Goal: Task Accomplishment & Management: Manage account settings

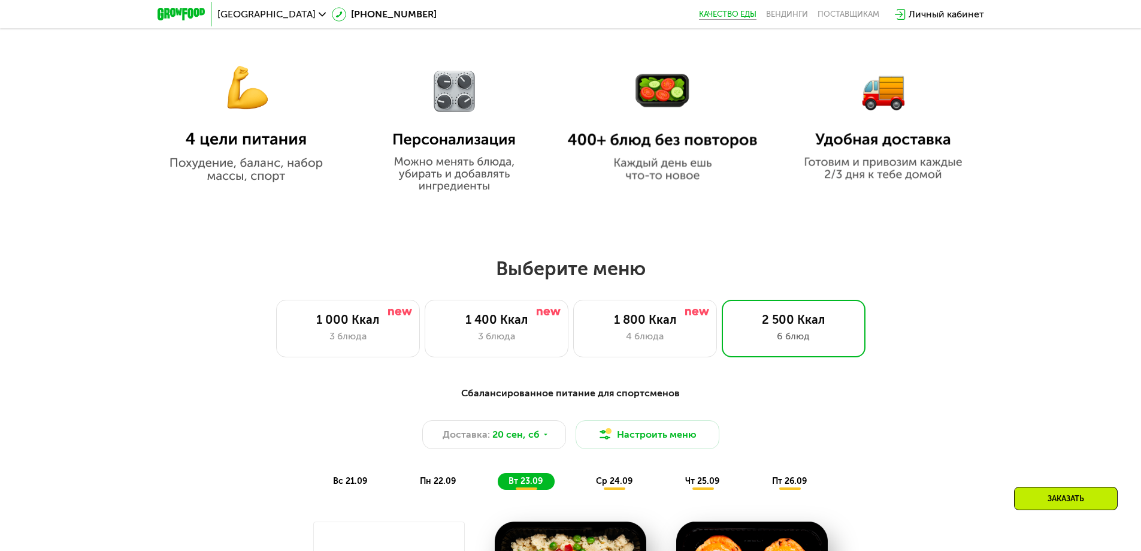
scroll to position [742, 0]
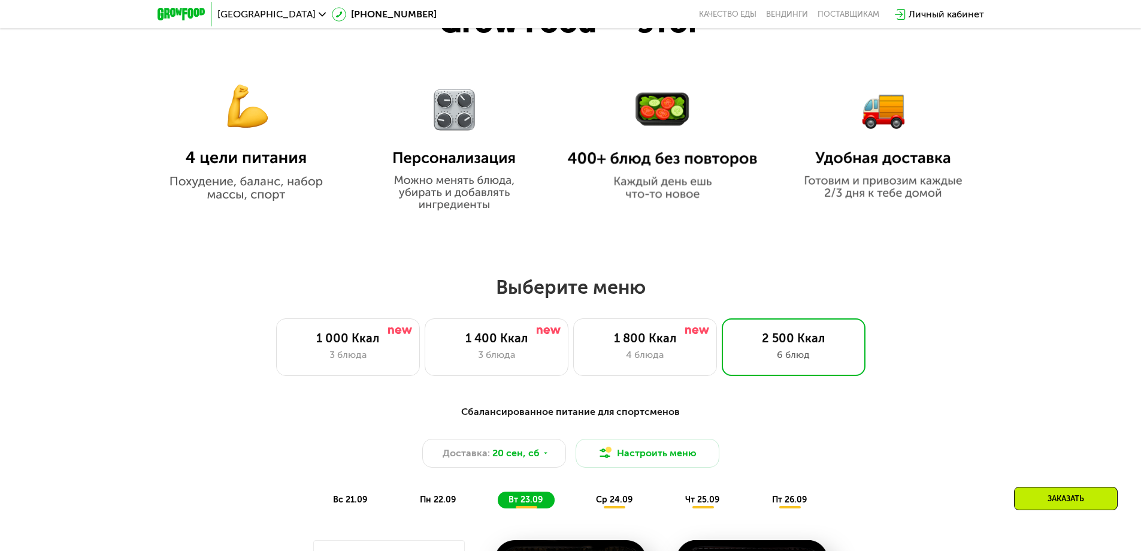
click at [951, 13] on div "Личный кабинет" at bounding box center [946, 14] width 75 height 14
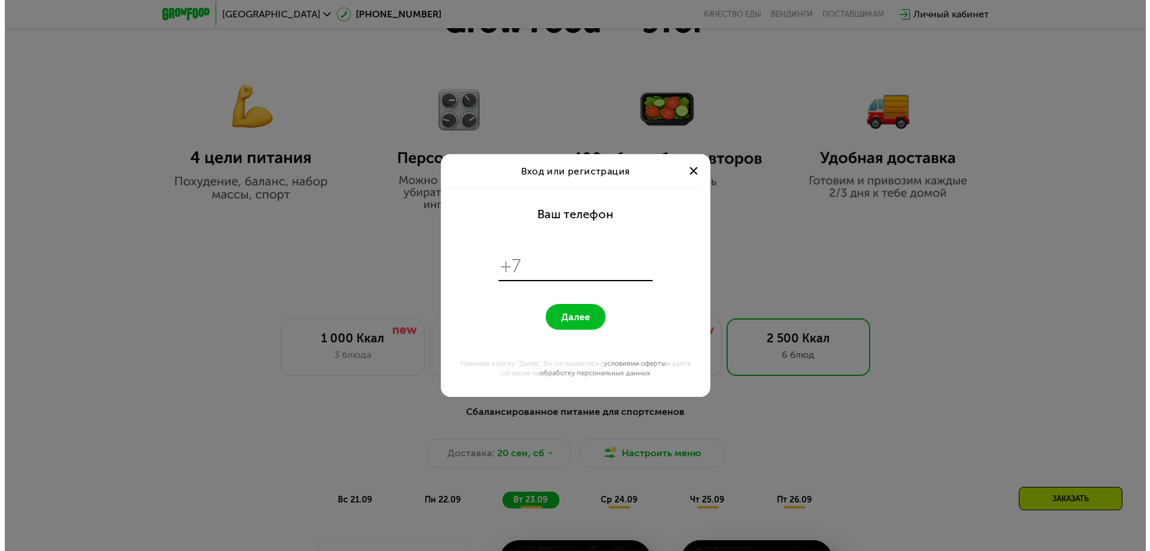
scroll to position [0, 0]
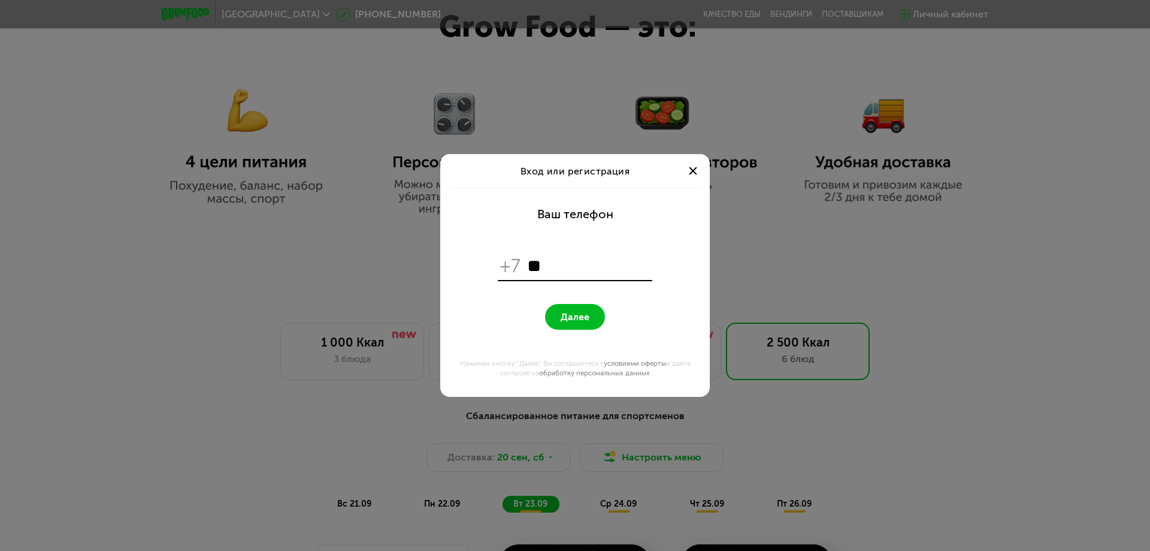
type input "*"
type input "**********"
click at [545, 304] on button "Далее" at bounding box center [575, 317] width 60 height 26
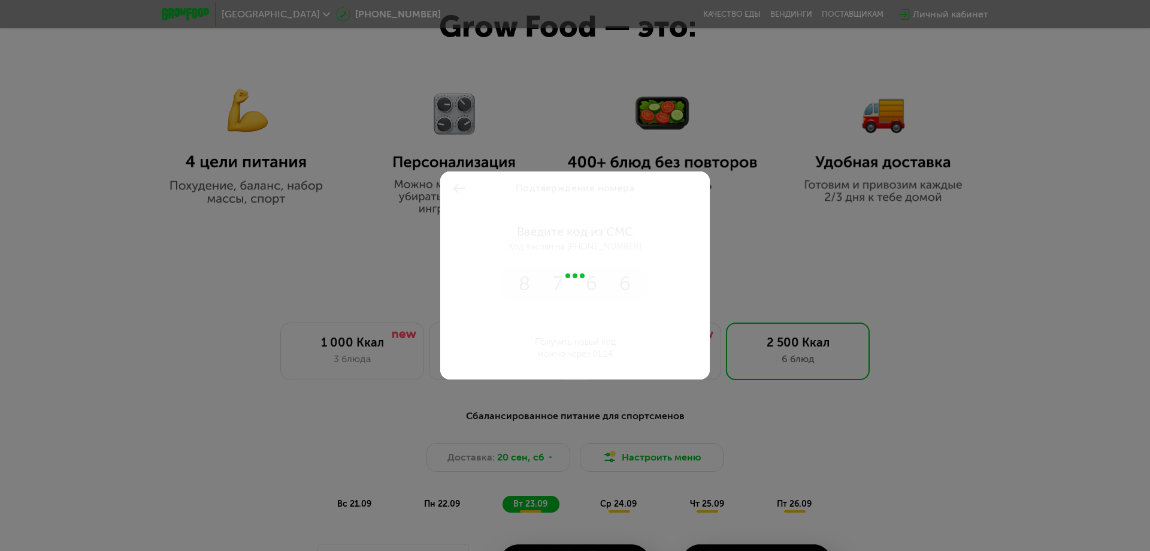
type input "****"
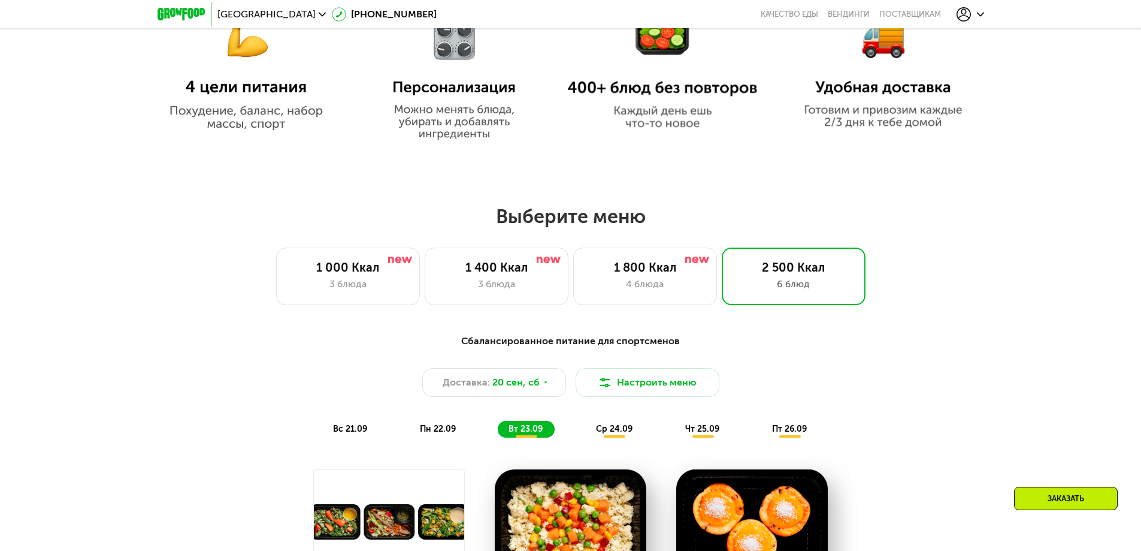
scroll to position [623, 0]
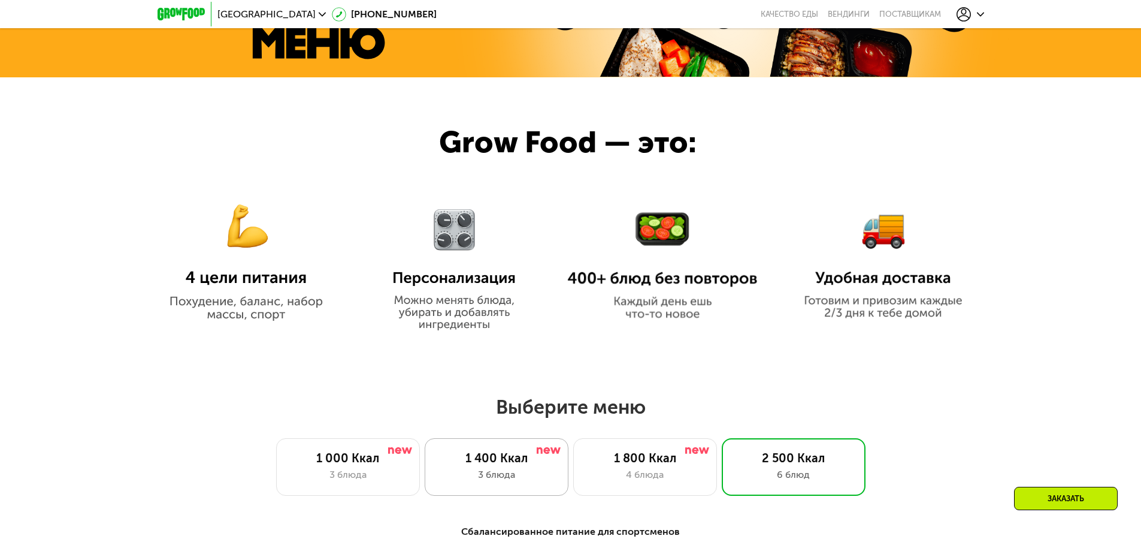
click at [519, 472] on div "3 блюда" at bounding box center [496, 474] width 119 height 14
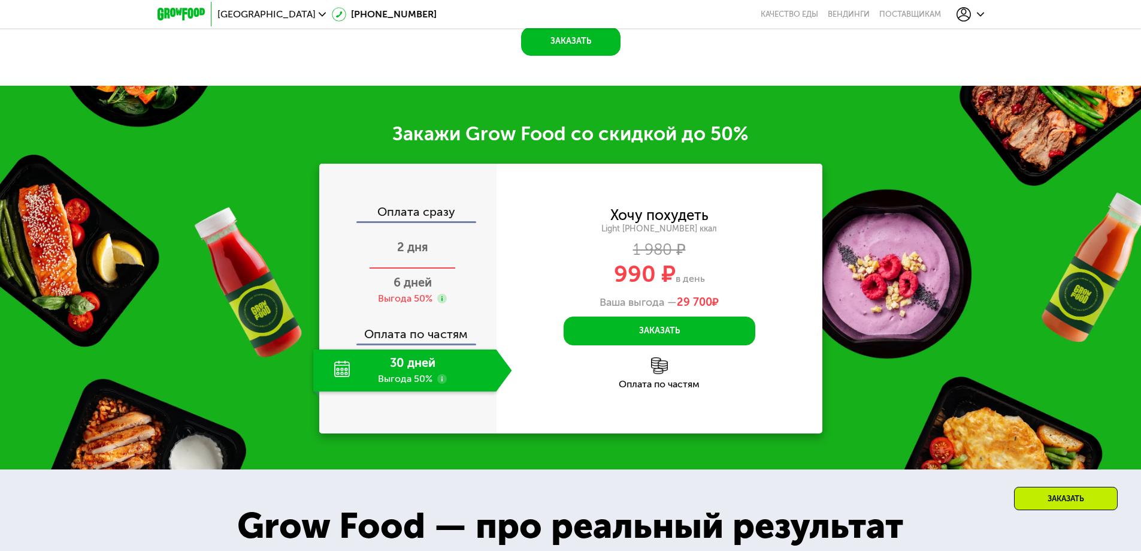
scroll to position [1532, 0]
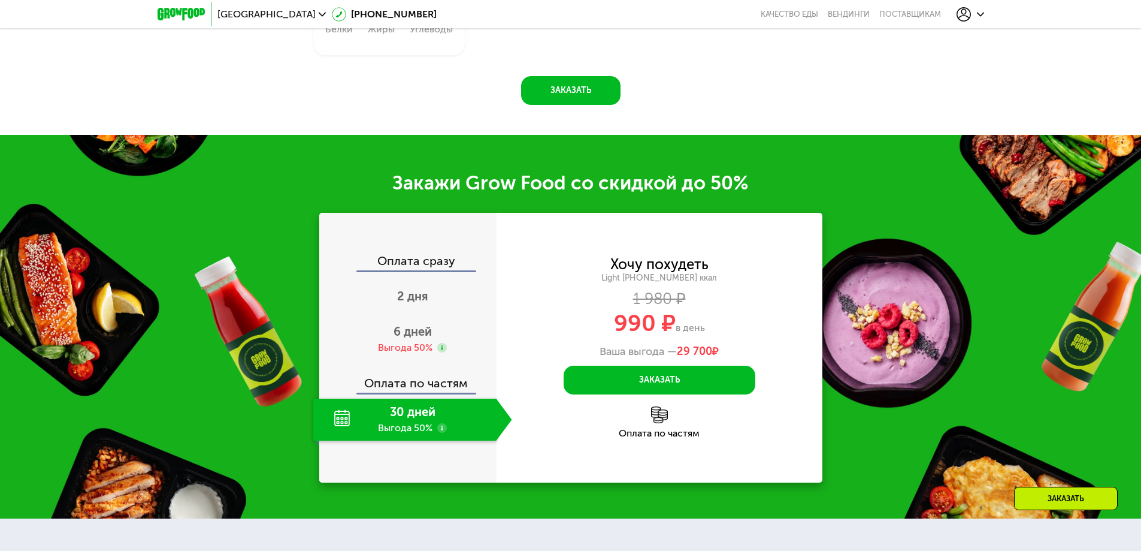
click at [440, 433] on use at bounding box center [442, 428] width 10 height 10
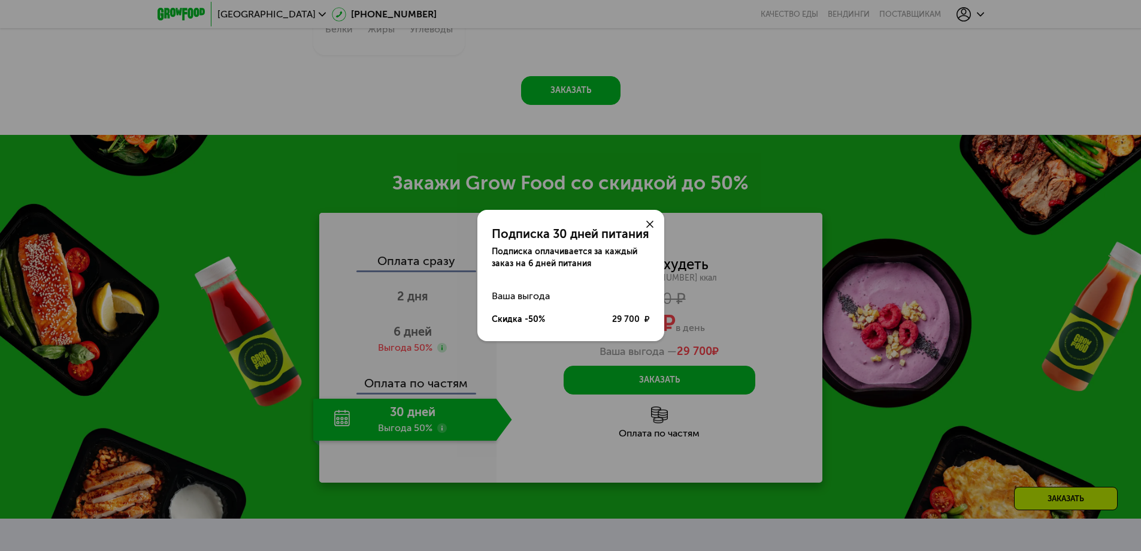
click at [790, 135] on div "Подписка 30 дней питания Подписка оплачивается за каждый заказ на 6 дней питани…" at bounding box center [570, 275] width 1141 height 551
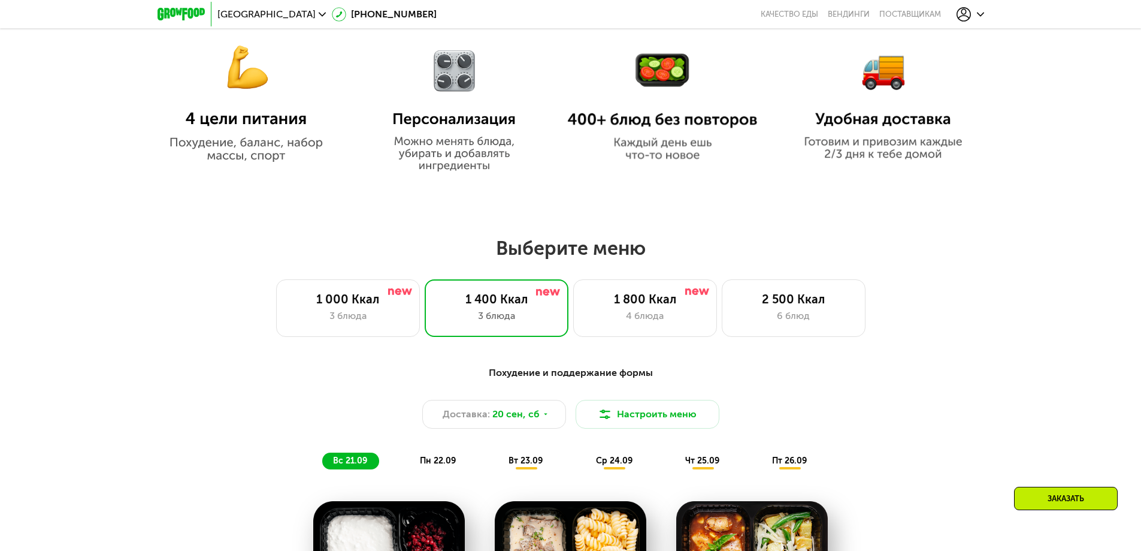
scroll to position [753, 0]
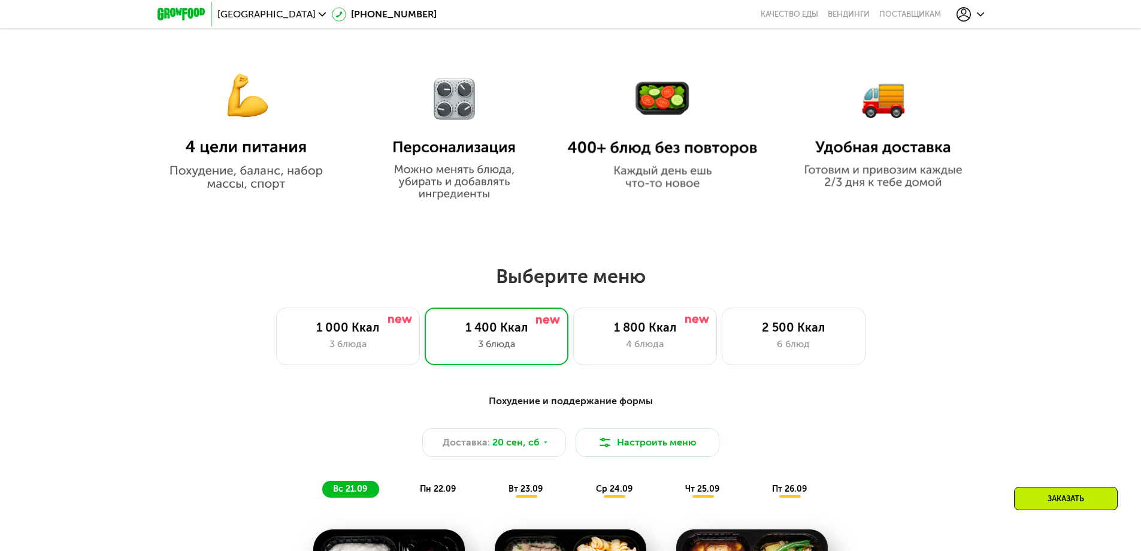
click at [966, 15] on icon at bounding box center [964, 14] width 14 height 14
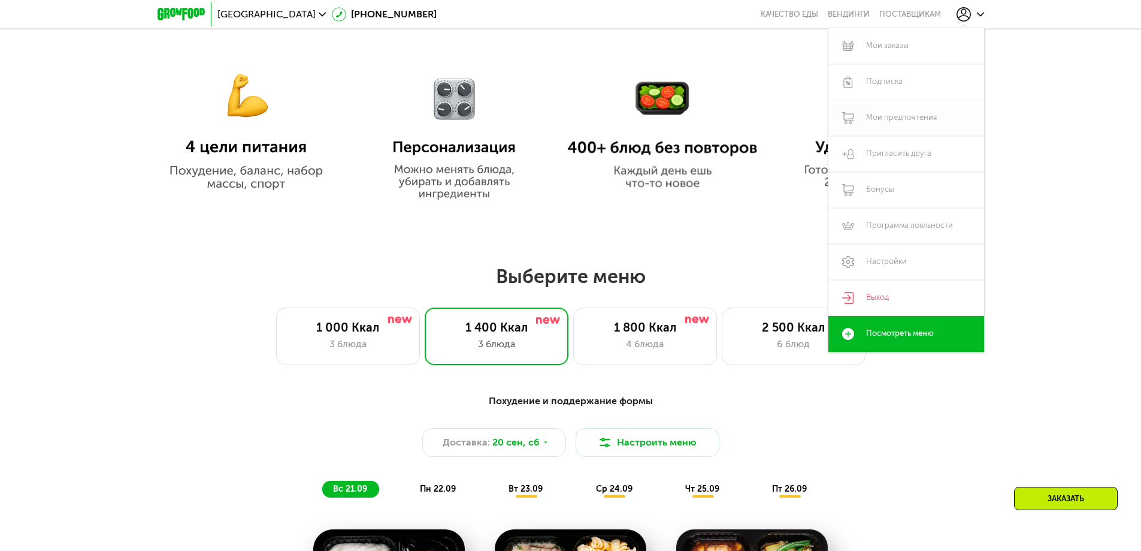
click at [960, 121] on link "Мои предпочтения" at bounding box center [907, 118] width 156 height 36
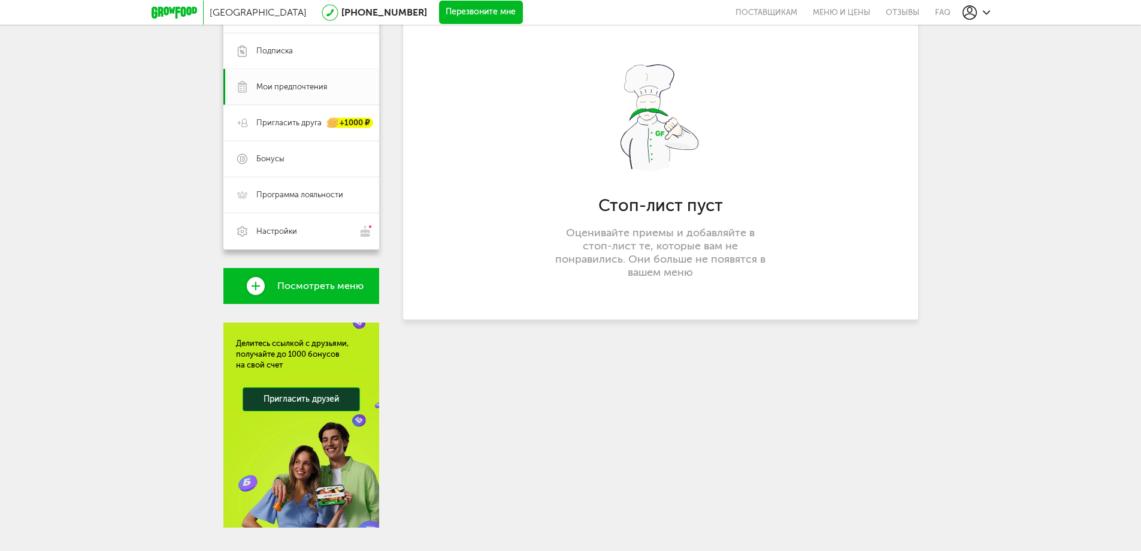
scroll to position [229, 0]
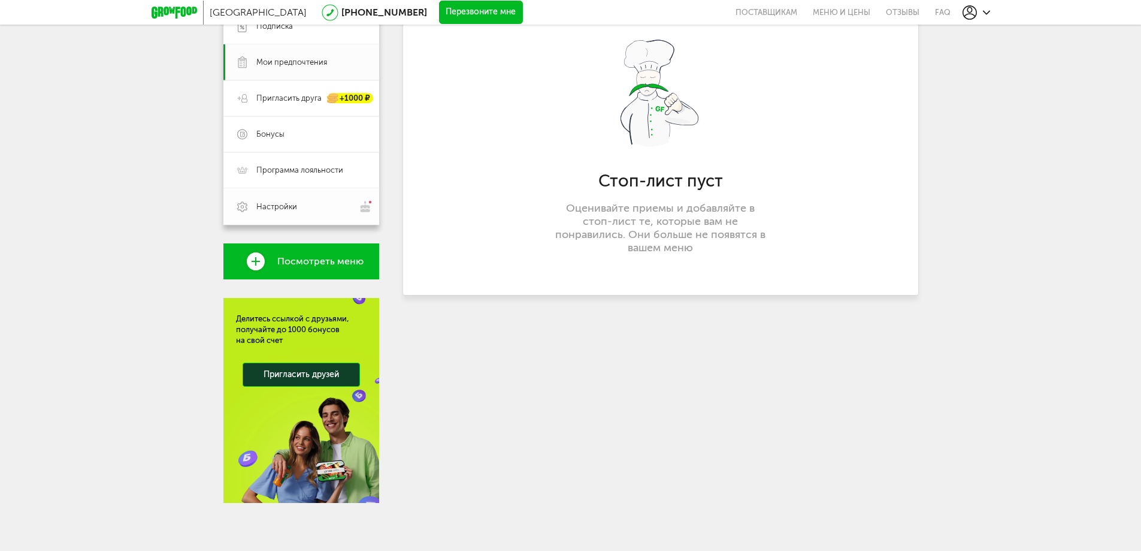
click at [296, 209] on span "Настройки" at bounding box center [276, 206] width 41 height 11
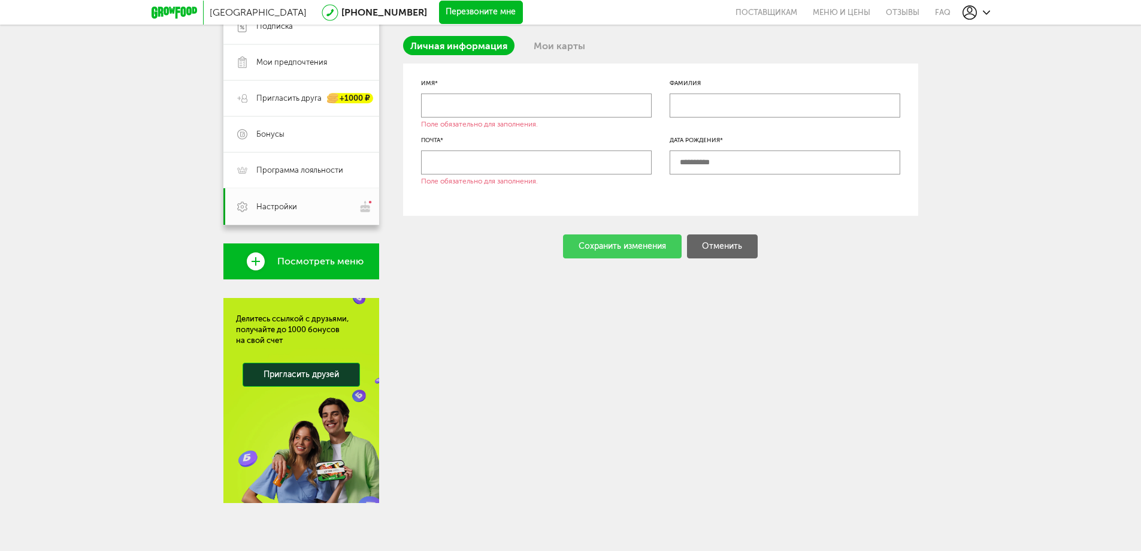
drag, startPoint x: 154, startPoint y: 191, endPoint x: 139, endPoint y: 189, distance: 15.1
click at [141, 190] on div "Москва [PHONE_NUMBER] Перезвоните мне поставщикам Меню и цены Отзывы FAQ [PHONE…" at bounding box center [570, 160] width 1141 height 779
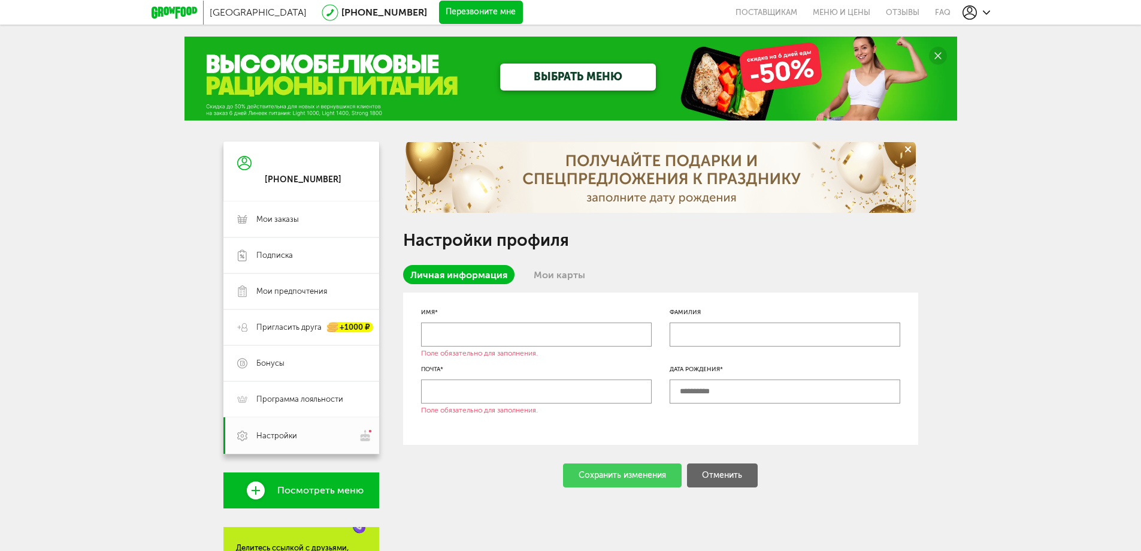
click at [289, 171] on div "[PHONE_NUMBER]" at bounding box center [303, 171] width 77 height 28
click at [309, 72] on div "ВЫБРАТЬ МЕНЮ" at bounding box center [571, 79] width 773 height 84
click at [763, 81] on div "ВЫБРАТЬ МЕНЮ" at bounding box center [579, 77] width 448 height 27
click at [854, 16] on link "Меню и цены" at bounding box center [841, 12] width 73 height 25
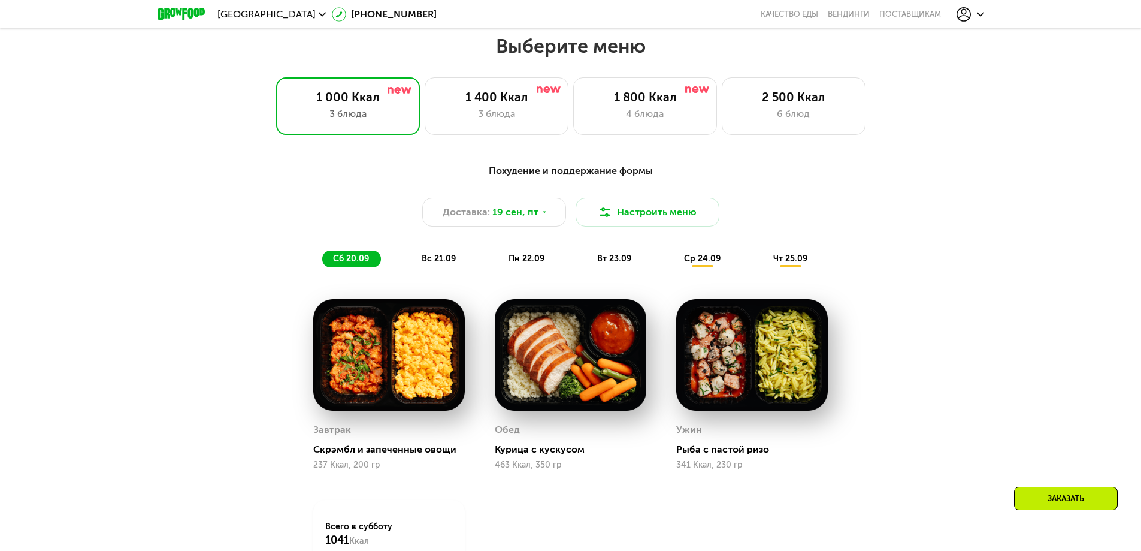
scroll to position [1138, 0]
